Goal: Transaction & Acquisition: Book appointment/travel/reservation

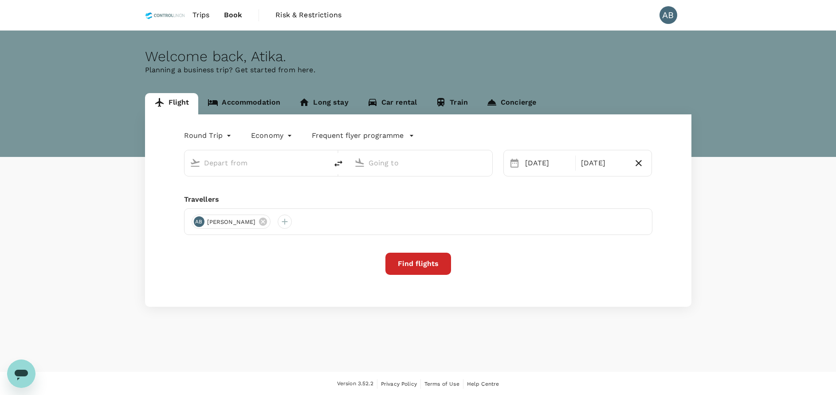
type input "Kuala Lumpur Intl ([GEOGRAPHIC_DATA])"
type input "Bandaranaike Intl (CMB)"
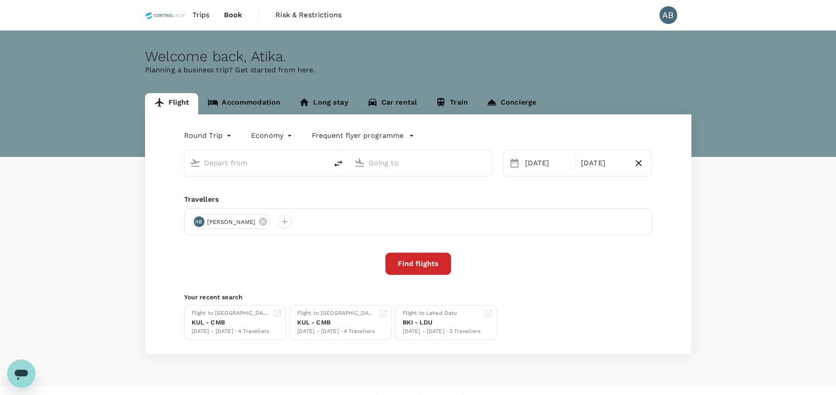
type input "Kuala Lumpur Intl ([GEOGRAPHIC_DATA])"
type input "Bandaranaike Intl (CMB)"
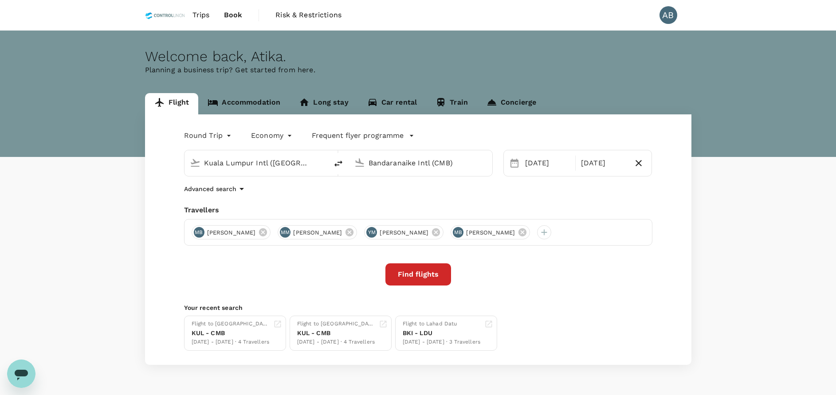
click at [664, 104] on div "Flight Accommodation Long stay Car rental Train Concierge" at bounding box center [418, 103] width 547 height 21
click at [279, 209] on div "Travellers" at bounding box center [418, 210] width 468 height 11
click at [296, 191] on div "Advanced search" at bounding box center [418, 189] width 468 height 11
click at [303, 181] on div "Round Trip roundtrip Economy economy Frequent flyer programme [GEOGRAPHIC_DATA]…" at bounding box center [418, 239] width 547 height 251
click at [279, 165] on input "Kuala Lumpur Intl ([GEOGRAPHIC_DATA])" at bounding box center [256, 163] width 105 height 14
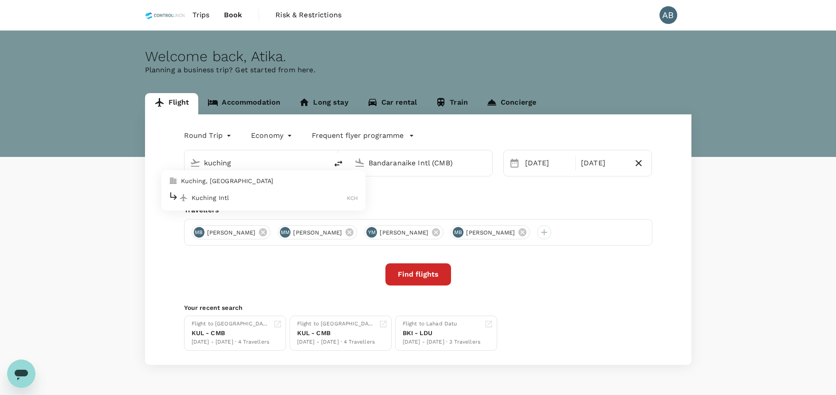
click at [234, 196] on p "Kuching Intl" at bounding box center [270, 197] width 156 height 9
type input "Kuching Intl (KCH)"
click at [429, 161] on input "Bandaranaike Intl (CMB)" at bounding box center [421, 163] width 105 height 14
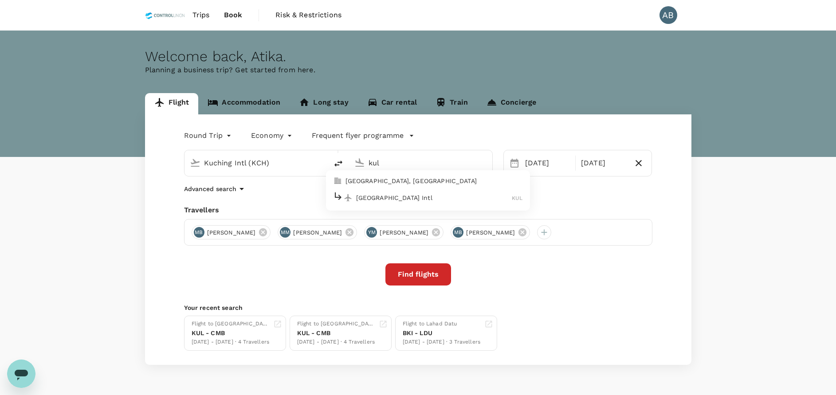
click at [406, 195] on p "[GEOGRAPHIC_DATA] Intl" at bounding box center [434, 197] width 156 height 9
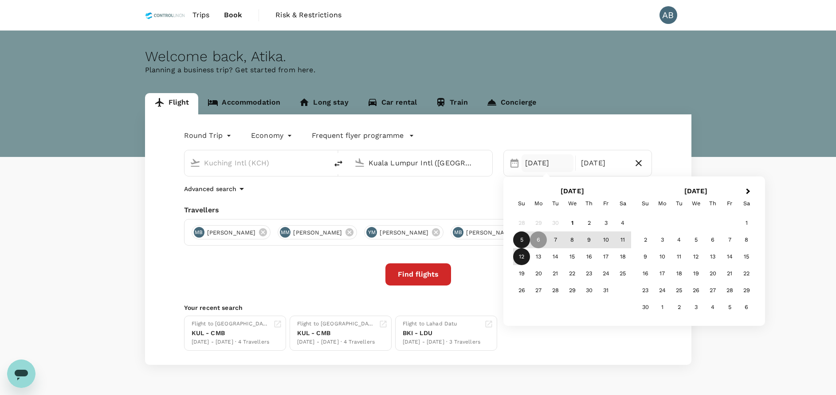
type input "Kuala Lumpur Intl ([GEOGRAPHIC_DATA])"
click at [525, 242] on div "5" at bounding box center [521, 240] width 17 height 17
click at [624, 238] on div "11" at bounding box center [622, 240] width 17 height 17
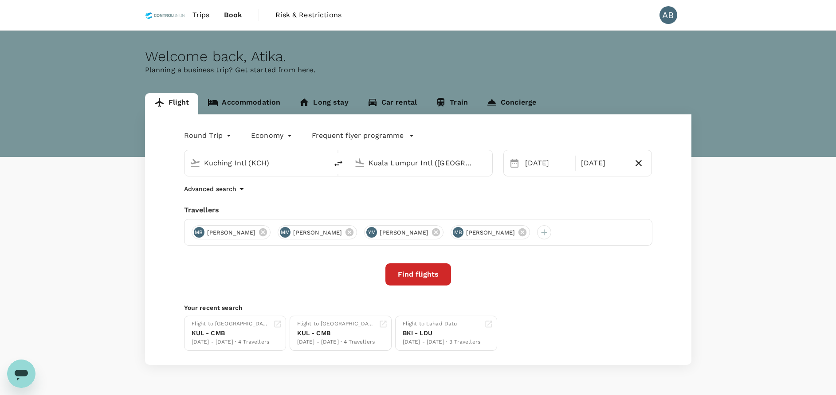
click at [587, 280] on div "Find flights" at bounding box center [418, 275] width 468 height 22
click at [268, 232] on icon at bounding box center [263, 233] width 10 height 10
click at [283, 232] on div "MM [PERSON_NAME] YM [PERSON_NAME] MB [PERSON_NAME]" at bounding box center [418, 232] width 468 height 27
click at [268, 232] on icon at bounding box center [263, 233] width 10 height 10
click at [267, 232] on icon at bounding box center [263, 232] width 8 height 8
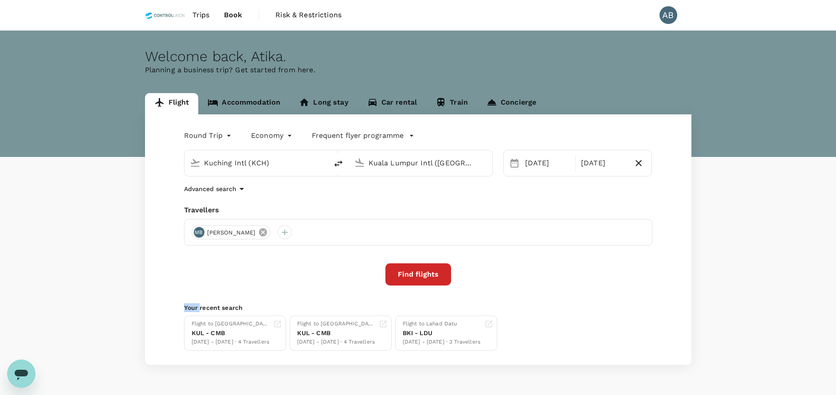
click at [268, 231] on icon at bounding box center [263, 233] width 10 height 10
click at [199, 232] on div at bounding box center [199, 232] width 14 height 14
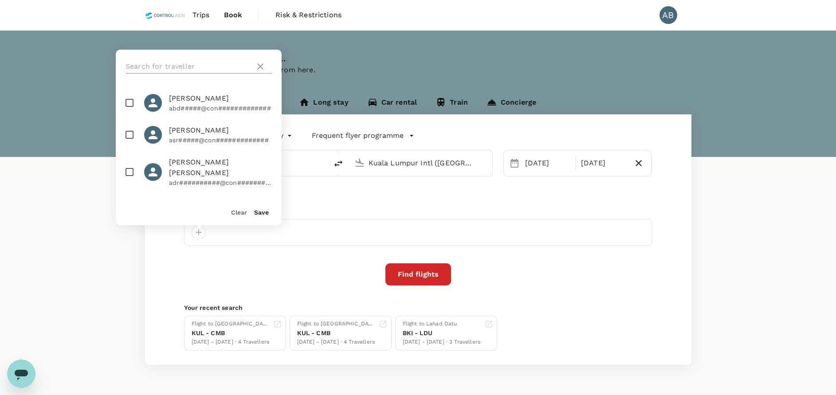
click at [191, 65] on input "text" at bounding box center [189, 66] width 126 height 14
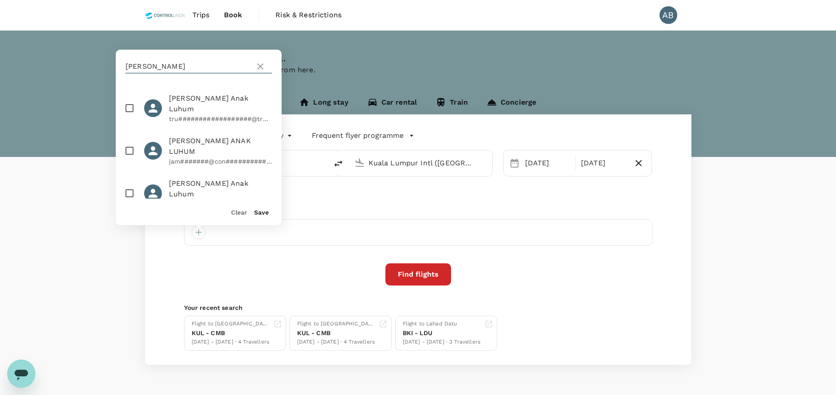
type input "[PERSON_NAME]"
click at [128, 101] on input "checkbox" at bounding box center [129, 108] width 19 height 19
checkbox input "true"
click at [258, 214] on button "Save" at bounding box center [261, 212] width 15 height 7
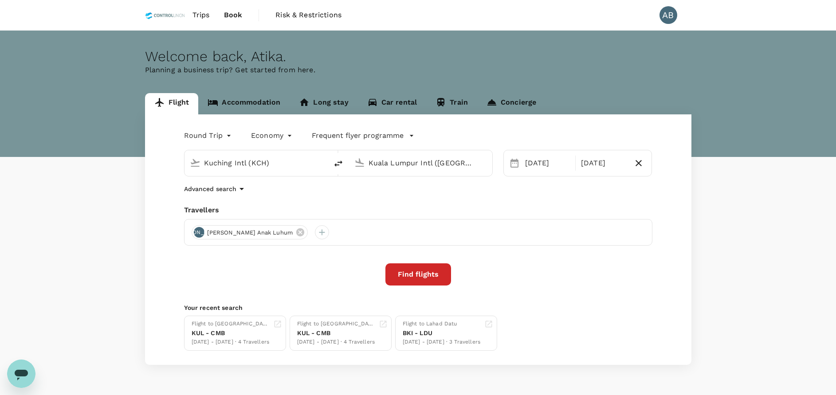
click at [384, 192] on div "Advanced search" at bounding box center [418, 189] width 468 height 11
drag, startPoint x: 434, startPoint y: 277, endPoint x: 440, endPoint y: 271, distance: 8.2
click at [434, 277] on button "Find flights" at bounding box center [419, 275] width 66 height 22
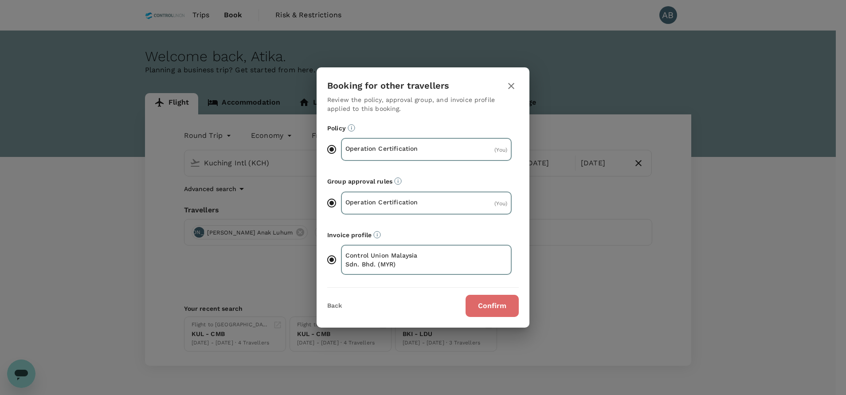
click at [488, 299] on button "Confirm" at bounding box center [492, 306] width 53 height 22
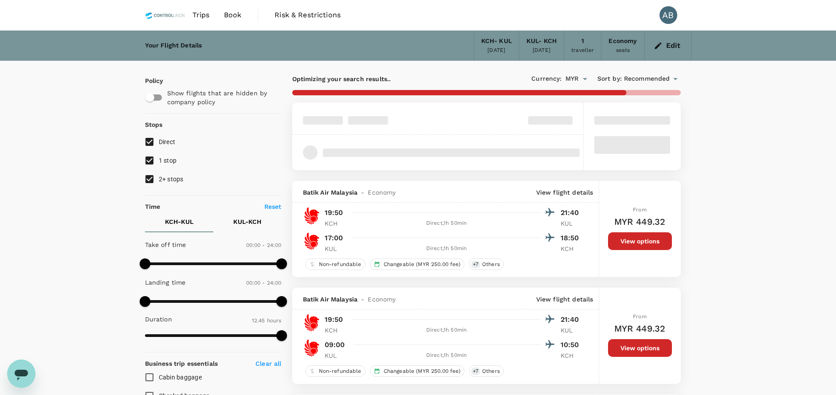
type input "870"
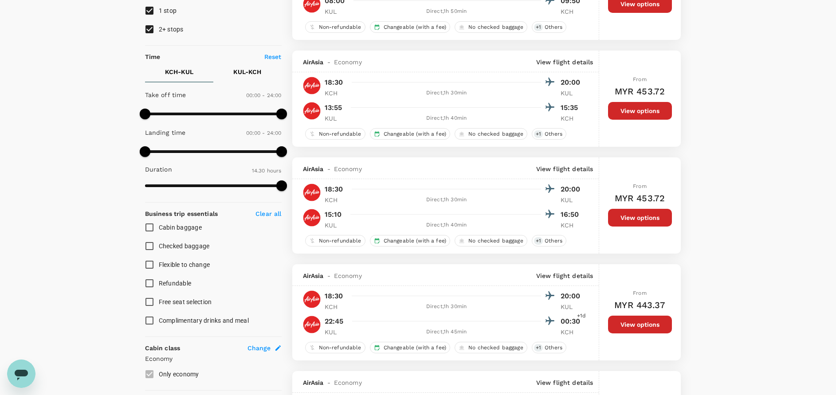
scroll to position [78, 0]
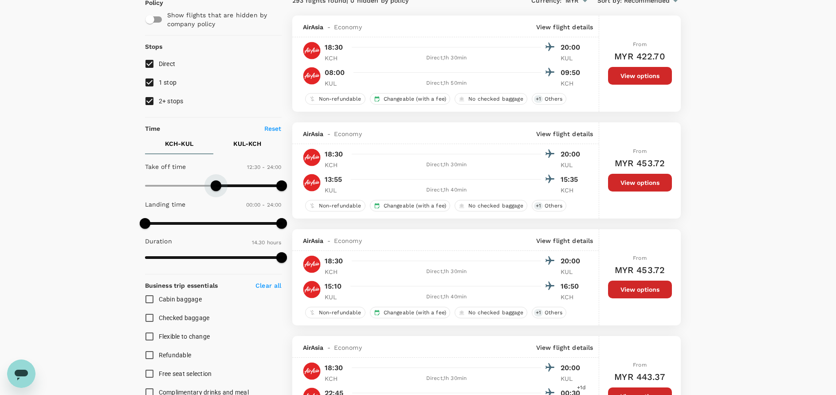
type input "720"
drag, startPoint x: 146, startPoint y: 186, endPoint x: 213, endPoint y: 187, distance: 66.5
click at [213, 187] on span at bounding box center [213, 186] width 11 height 11
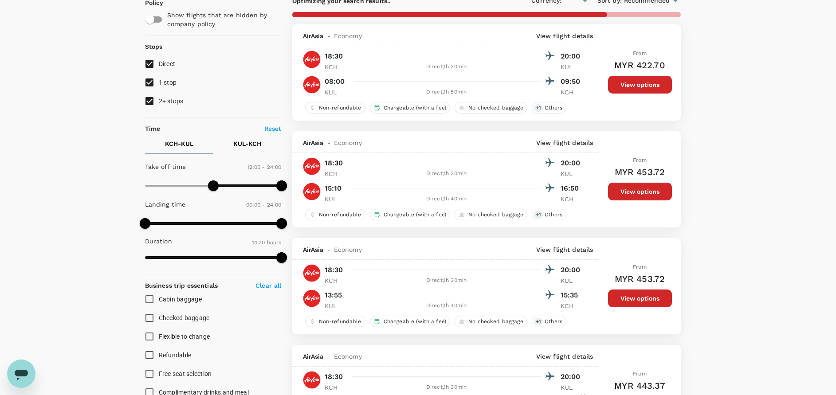
type input "MYR"
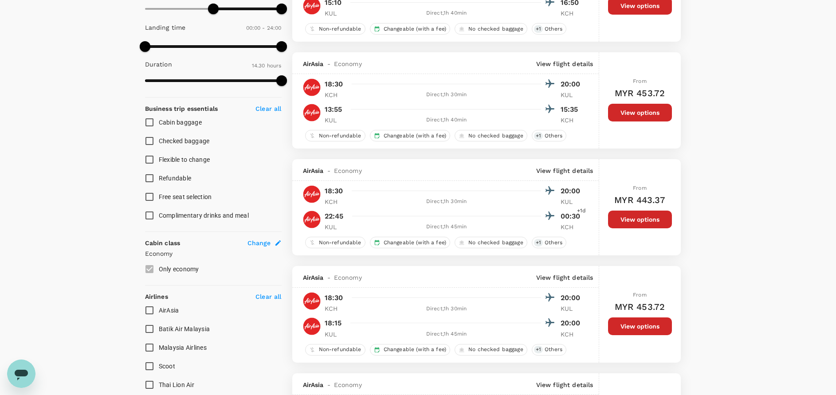
scroll to position [388, 0]
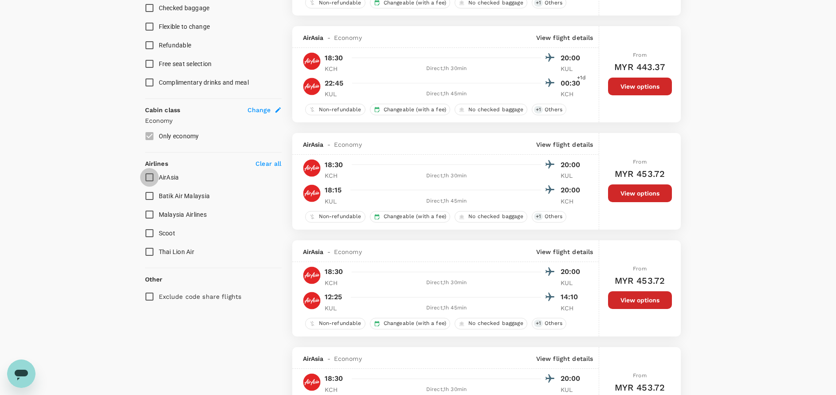
click at [150, 178] on input "AirAsia" at bounding box center [149, 177] width 19 height 19
checkbox input "true"
click at [150, 218] on input "Malaysia Airlines" at bounding box center [149, 214] width 19 height 19
checkbox input "true"
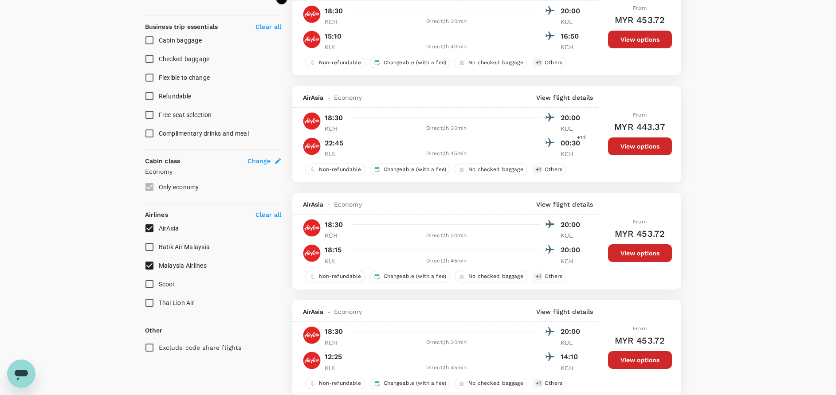
type input "MYR"
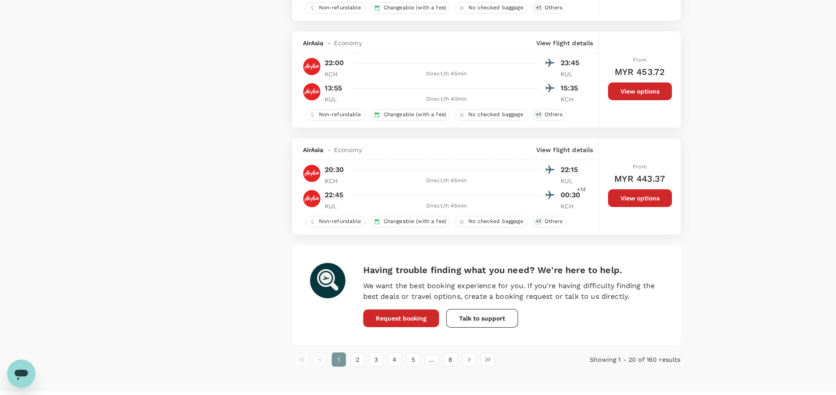
scroll to position [2017, 0]
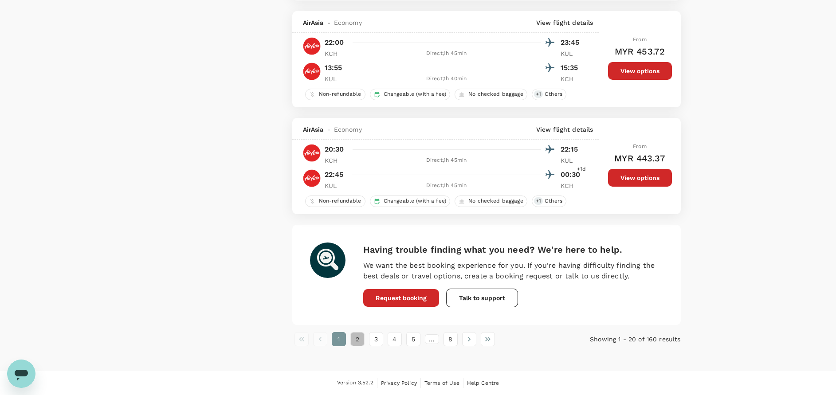
click at [358, 344] on button "2" at bounding box center [357, 339] width 14 height 14
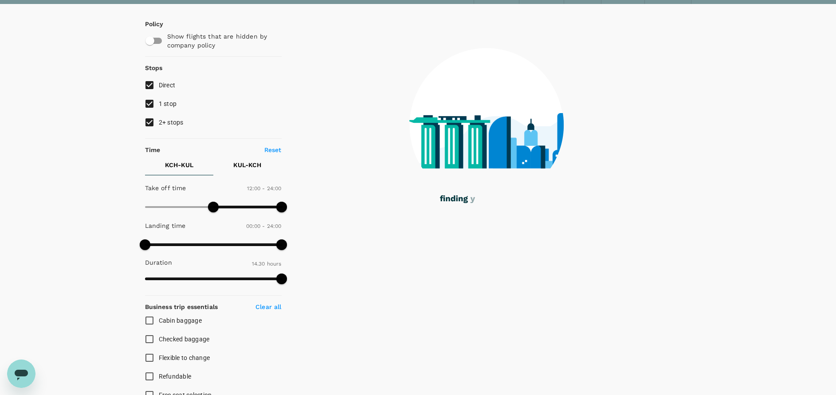
scroll to position [0, 0]
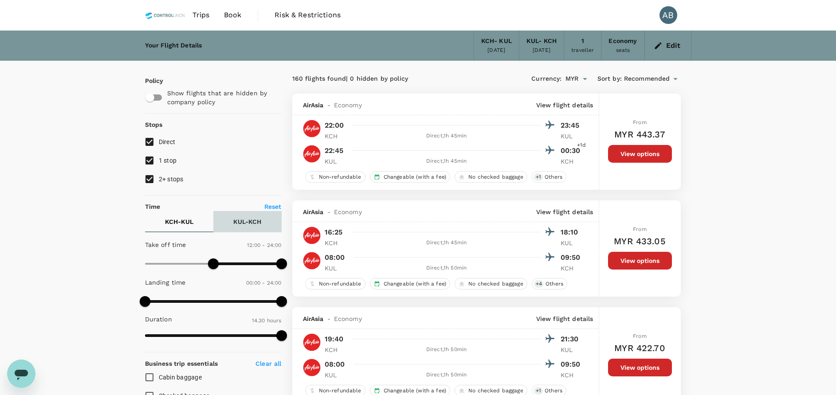
click at [248, 220] on p "KUL - KCH" at bounding box center [247, 221] width 28 height 9
type input "780"
drag, startPoint x: 145, startPoint y: 262, endPoint x: 220, endPoint y: 264, distance: 75.0
click at [220, 264] on span at bounding box center [218, 264] width 11 height 11
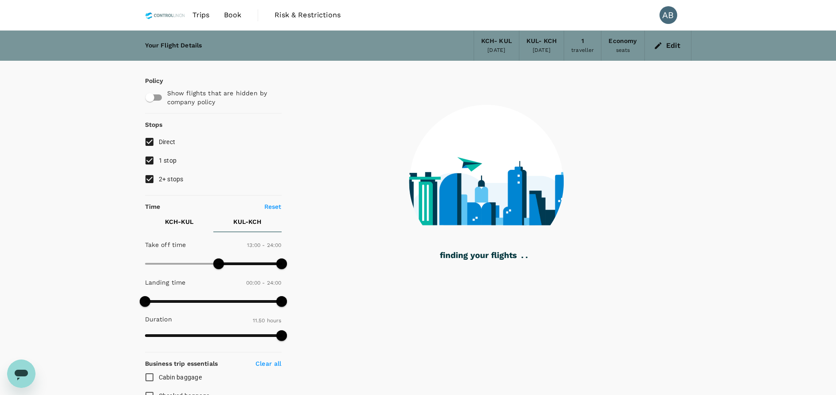
click at [149, 173] on input "2+ stops" at bounding box center [149, 179] width 19 height 19
checkbox input "false"
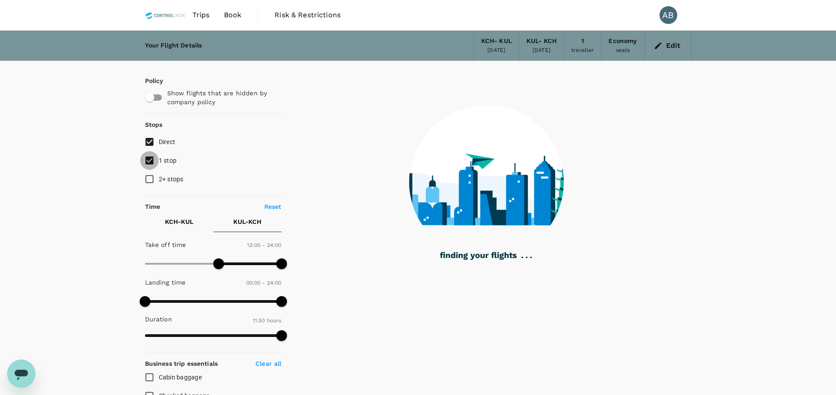
click at [149, 159] on input "1 stop" at bounding box center [149, 160] width 19 height 19
checkbox input "false"
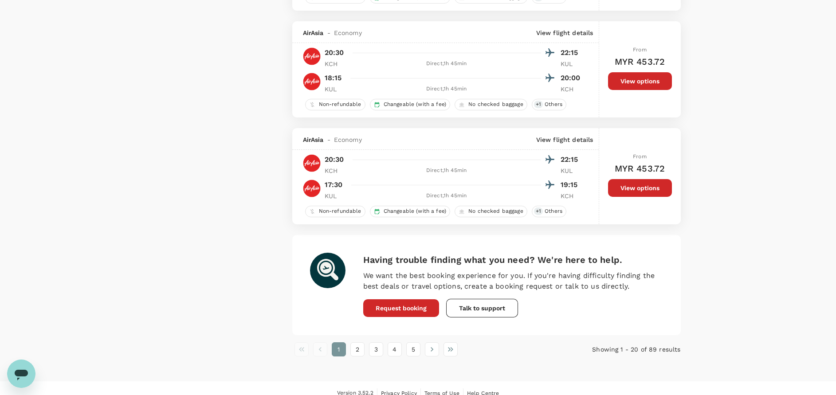
scroll to position [2017, 0]
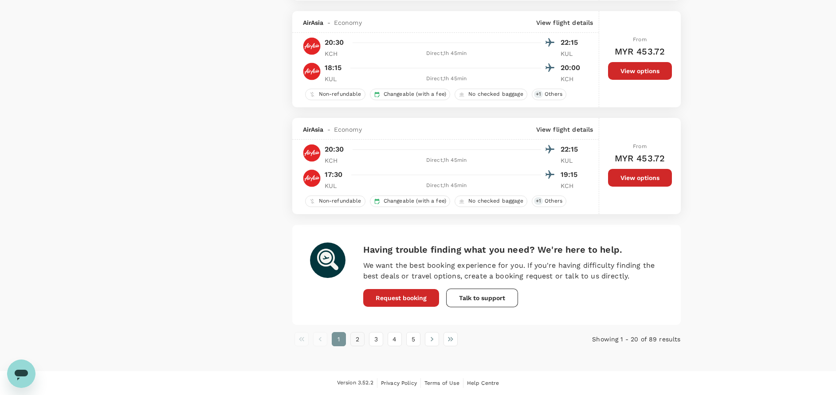
click at [358, 339] on button "2" at bounding box center [357, 339] width 14 height 14
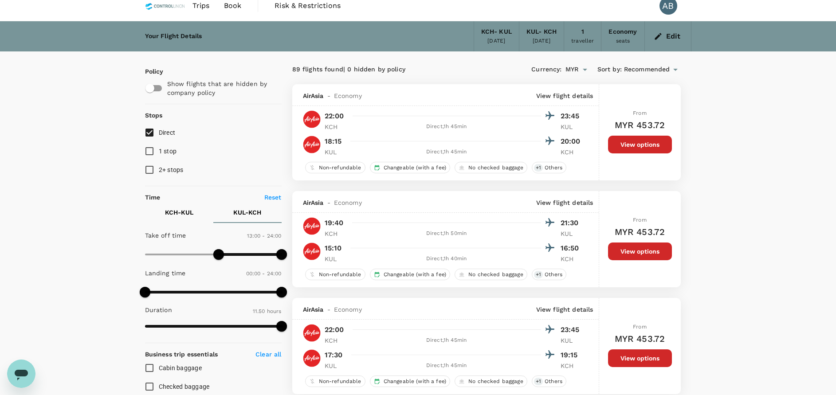
scroll to position [0, 0]
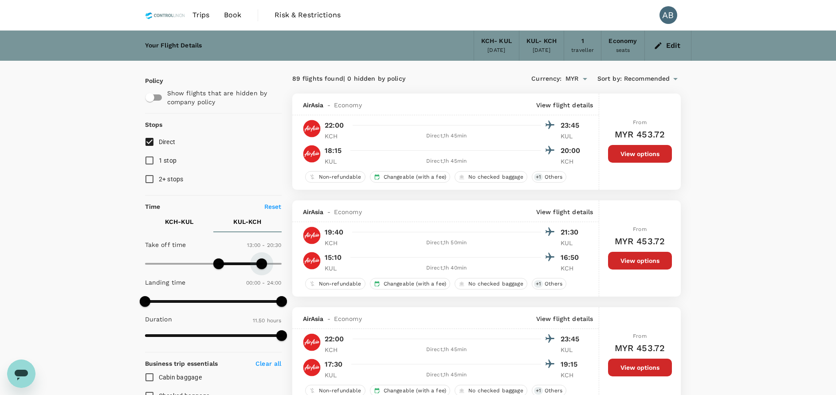
type input "1200"
drag, startPoint x: 279, startPoint y: 262, endPoint x: 258, endPoint y: 264, distance: 21.4
click at [258, 264] on span at bounding box center [258, 264] width 11 height 11
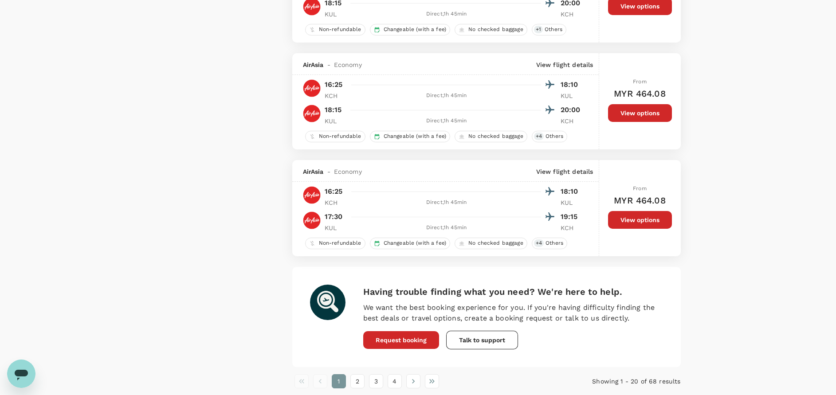
scroll to position [1990, 0]
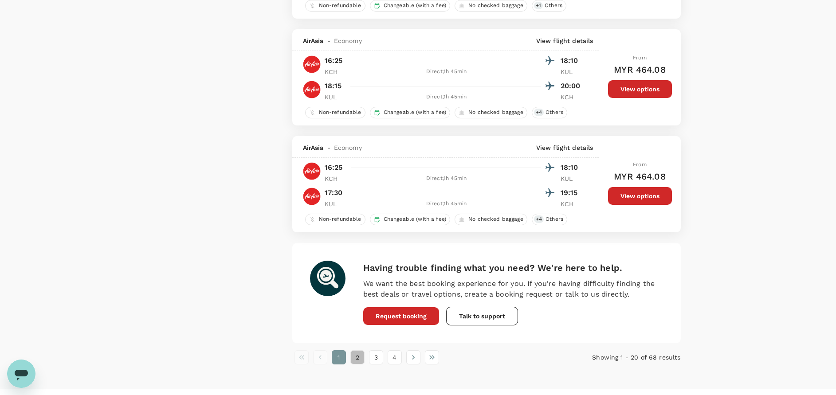
click at [353, 358] on button "2" at bounding box center [357, 357] width 14 height 14
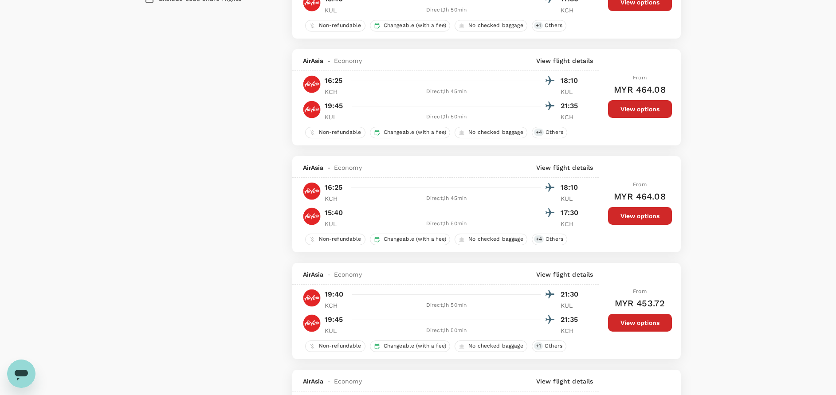
scroll to position [665, 0]
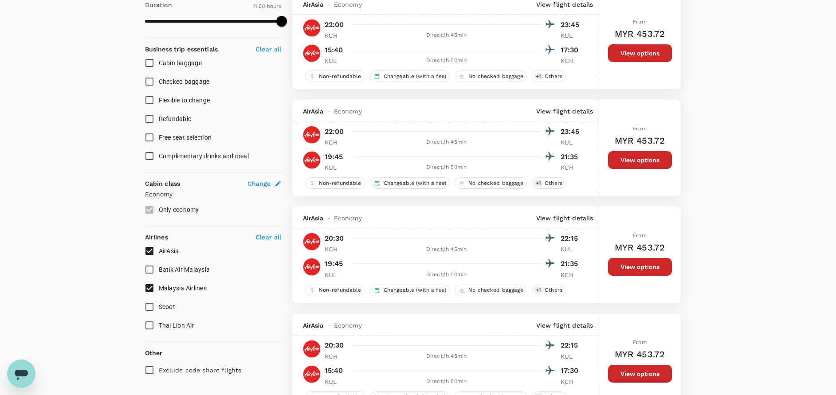
scroll to position [399, 0]
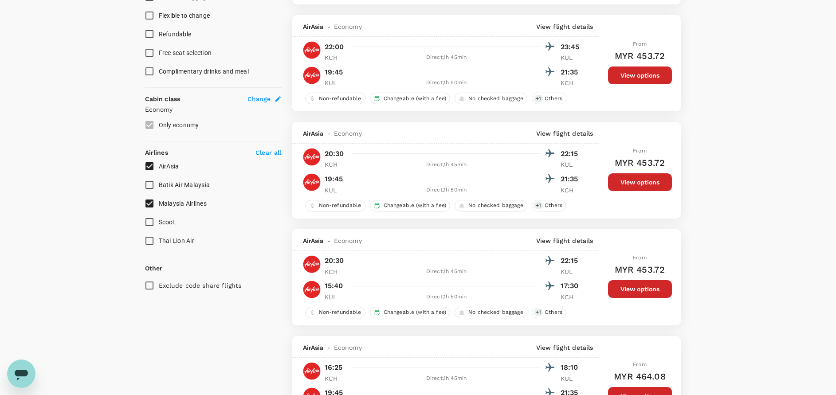
drag, startPoint x: 150, startPoint y: 166, endPoint x: 179, endPoint y: 168, distance: 28.9
click at [150, 166] on input "AirAsia" at bounding box center [149, 166] width 19 height 19
checkbox input "false"
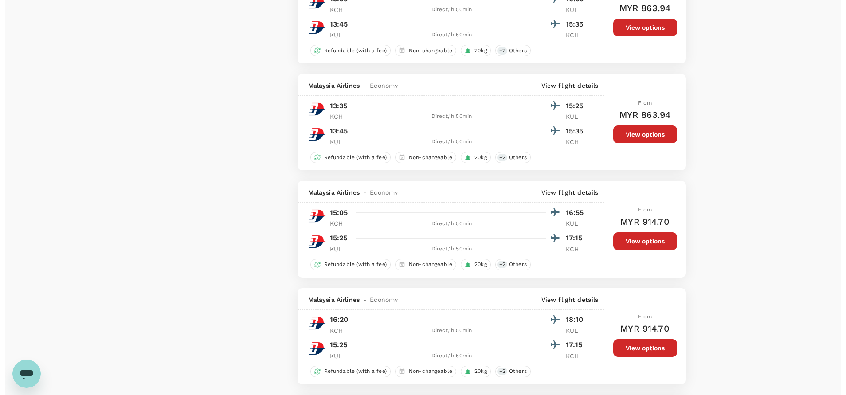
scroll to position [1730, 0]
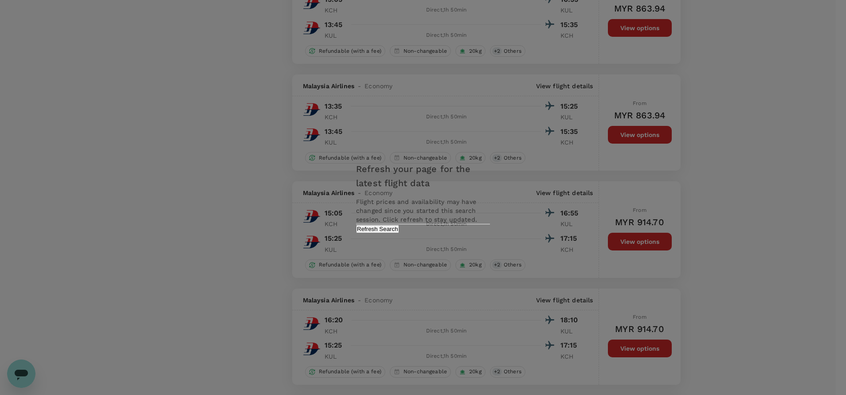
click at [399, 233] on button "Refresh Search" at bounding box center [377, 229] width 43 height 8
click at [251, 182] on div "Refresh your page for the latest flight data Flight prices and availability may…" at bounding box center [423, 197] width 846 height 395
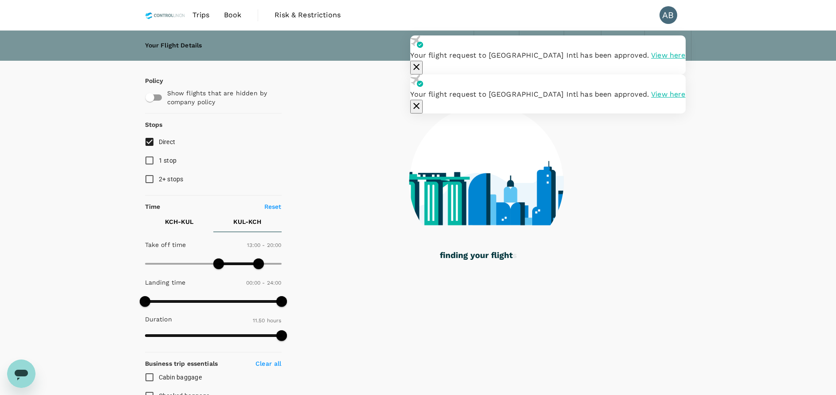
type input "710"
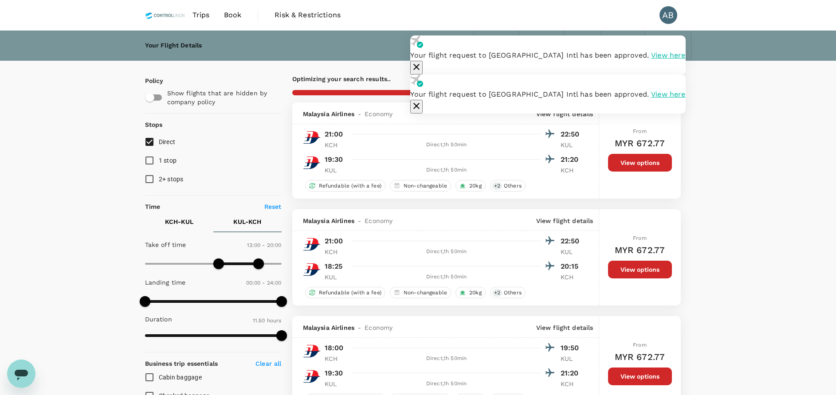
checkbox input "false"
checkbox input "true"
